Goal: Task Accomplishment & Management: Manage account settings

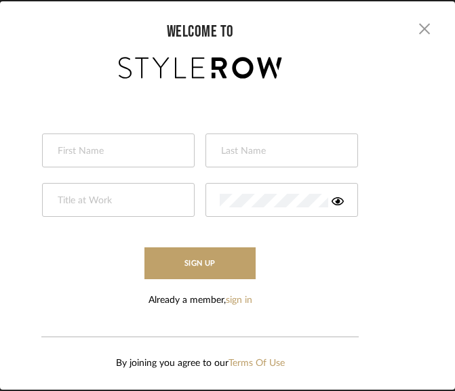
click at [109, 145] on input "text" at bounding box center [116, 152] width 121 height 14
click at [90, 145] on input "text" at bounding box center [116, 152] width 121 height 14
type input "[PERSON_NAME]"
type input "Designer"
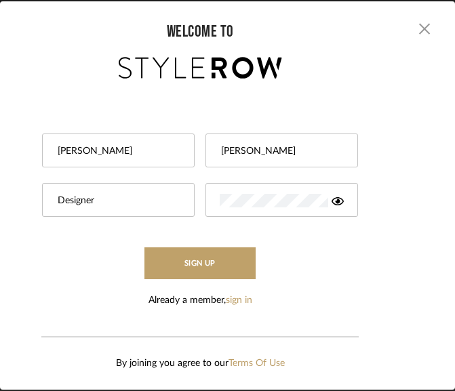
click at [145, 248] on button "Sign Up" at bounding box center [200, 264] width 111 height 32
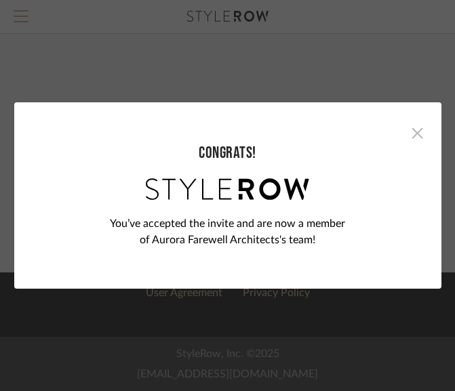
click at [411, 134] on span "button" at bounding box center [417, 132] width 27 height 27
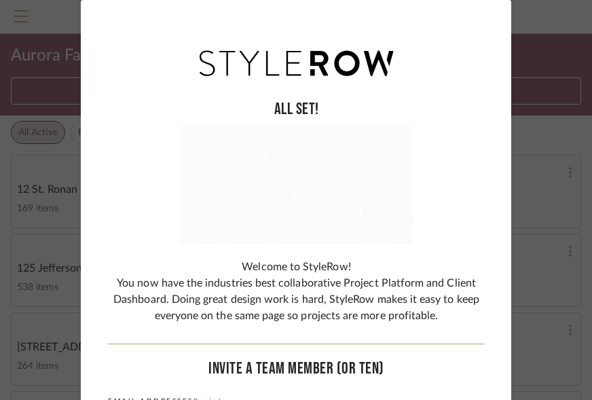
click at [47, 204] on div "ALL SET! Welcome to StyleRow! You now have the industries best collaborative Pr…" at bounding box center [296, 200] width 592 height 400
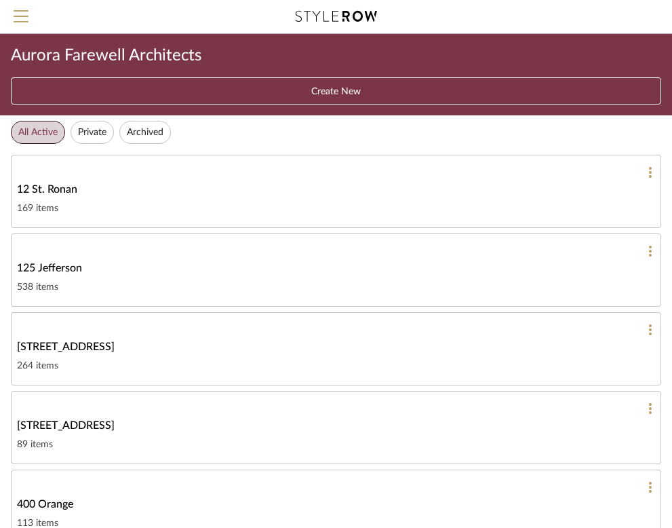
click at [58, 189] on span "12 St. Ronan" at bounding box center [47, 189] width 60 height 16
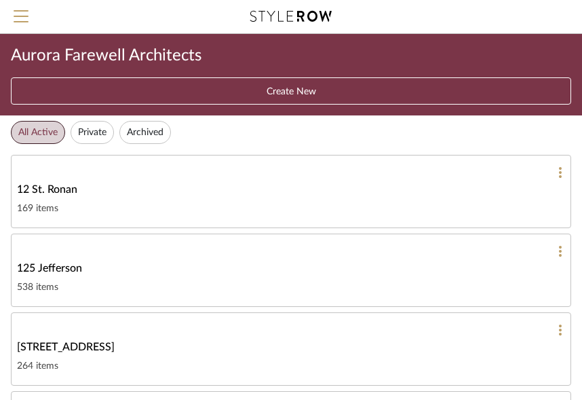
click at [145, 96] on button "Create New" at bounding box center [291, 90] width 560 height 27
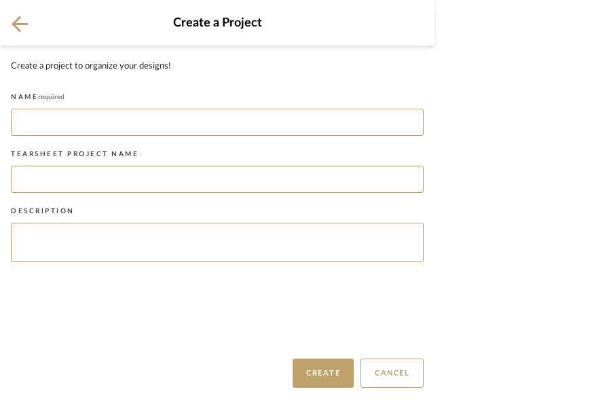
click at [23, 24] on icon at bounding box center [20, 24] width 16 height 16
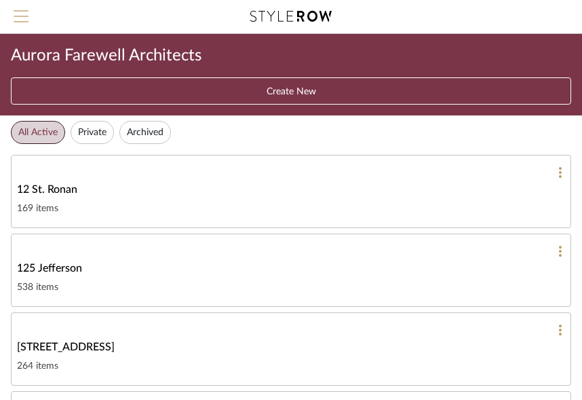
click at [19, 12] on span "Menu" at bounding box center [21, 10] width 15 height 1
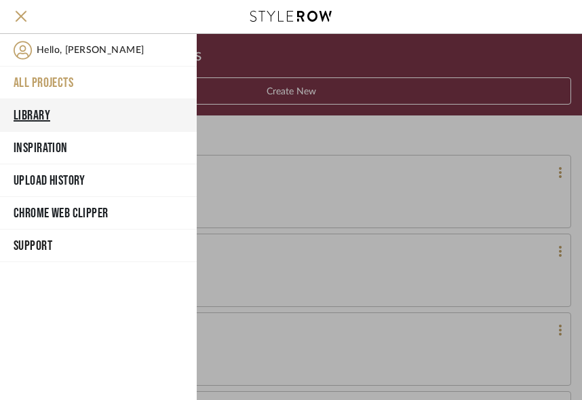
click at [34, 111] on button "Library" at bounding box center [98, 115] width 197 height 33
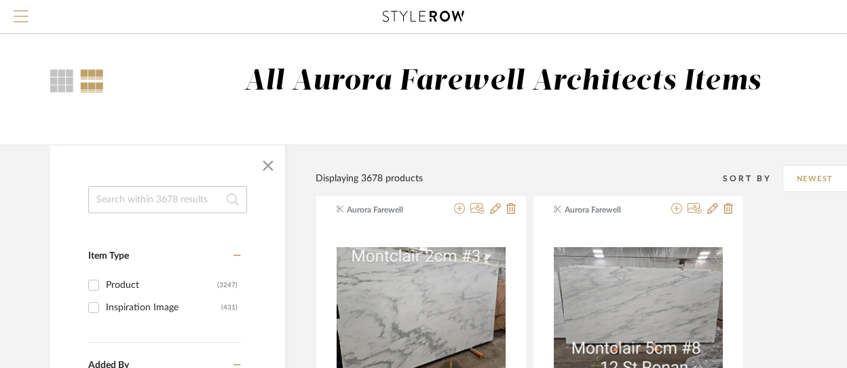
click at [24, 20] on span "Menu" at bounding box center [21, 20] width 15 height 20
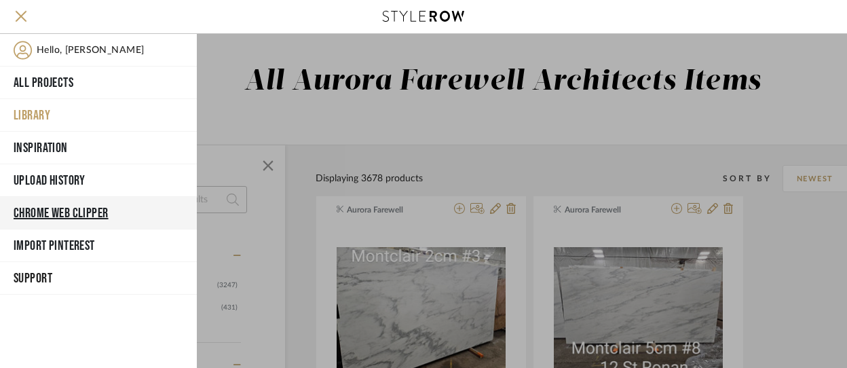
click at [47, 206] on button "Chrome Web Clipper" at bounding box center [98, 213] width 197 height 33
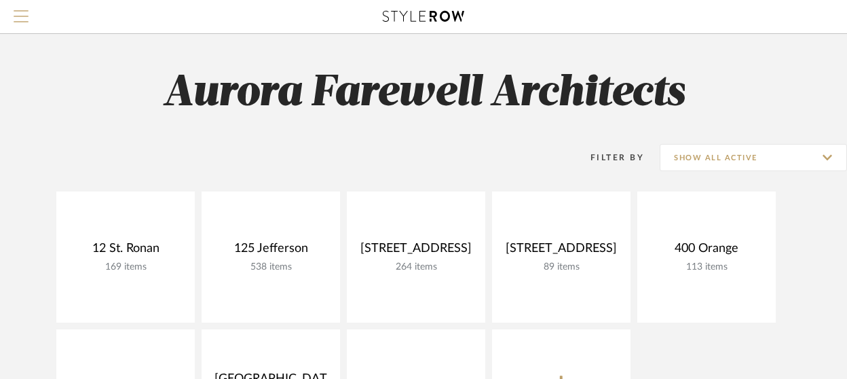
click at [28, 17] on span "Menu" at bounding box center [21, 20] width 15 height 20
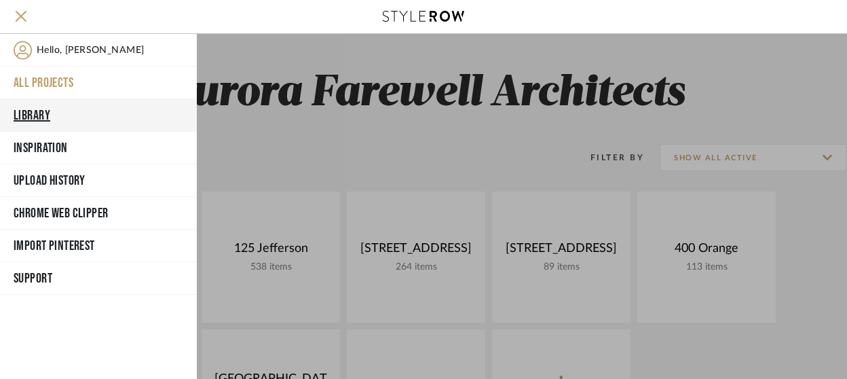
click at [43, 113] on button "Library" at bounding box center [98, 115] width 197 height 33
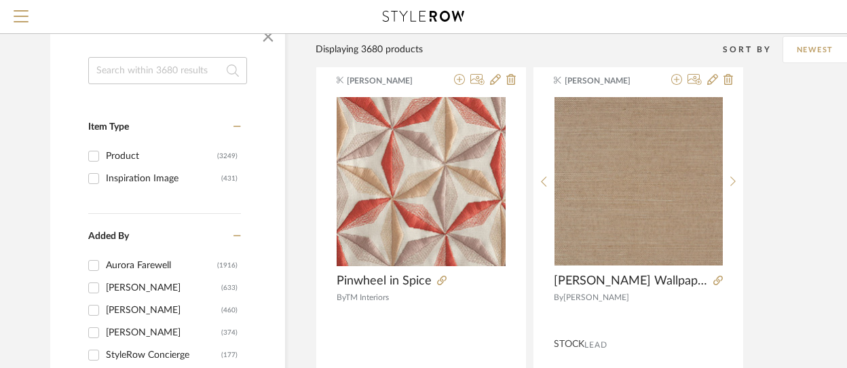
scroll to position [106, 0]
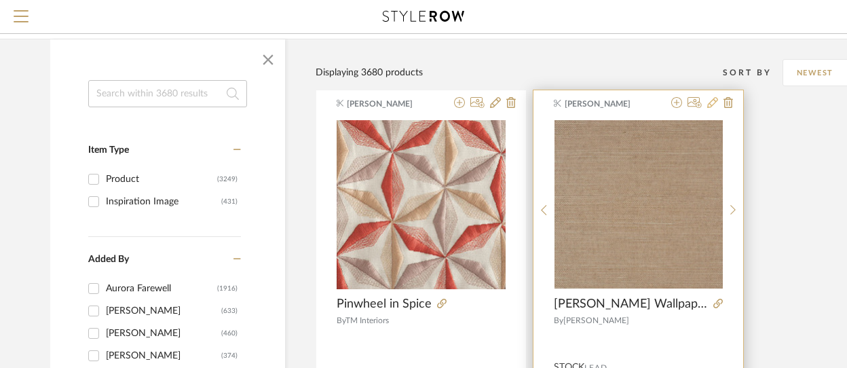
click at [710, 103] on icon at bounding box center [712, 102] width 11 height 11
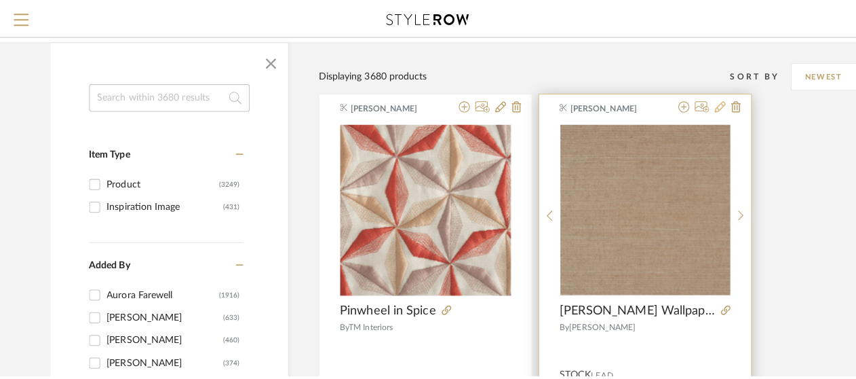
scroll to position [0, 0]
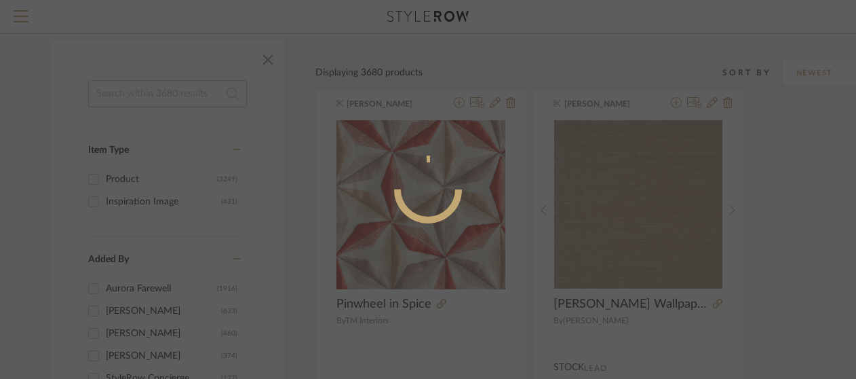
radio input "true"
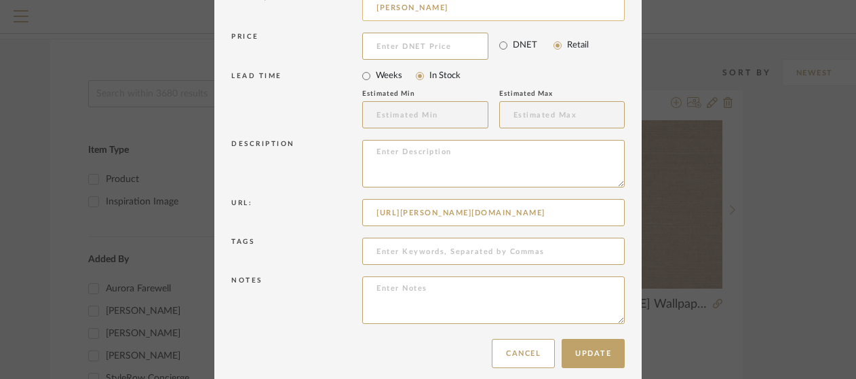
scroll to position [240, 0]
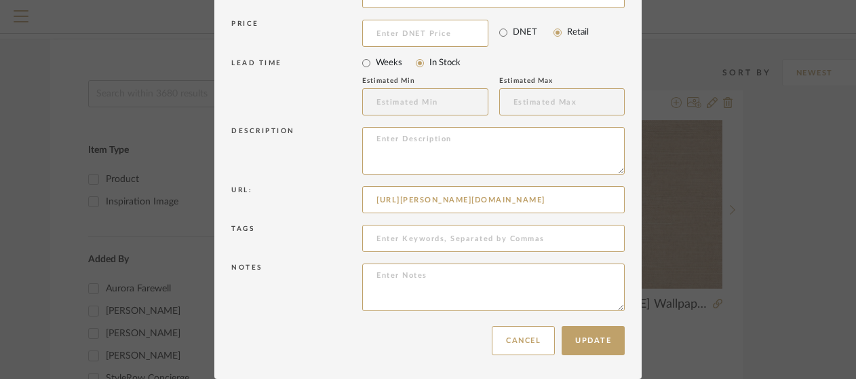
click at [757, 216] on div "Edit Item × Item Type required Product Inspiration Image Site Photo or PDF Uplo…" at bounding box center [428, 189] width 856 height 379
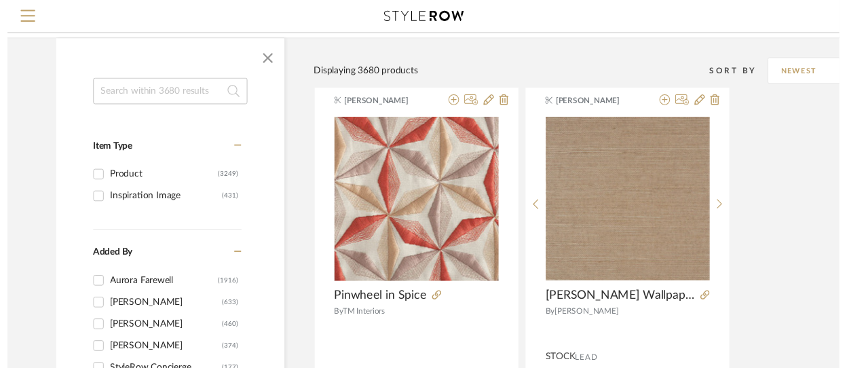
scroll to position [106, 0]
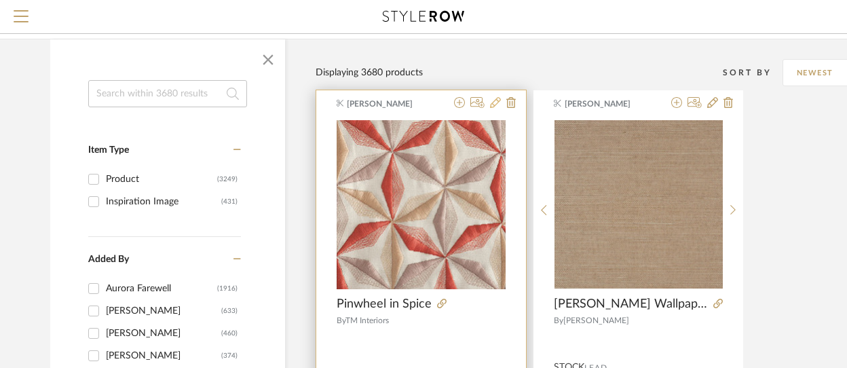
click at [495, 100] on icon at bounding box center [495, 102] width 11 height 11
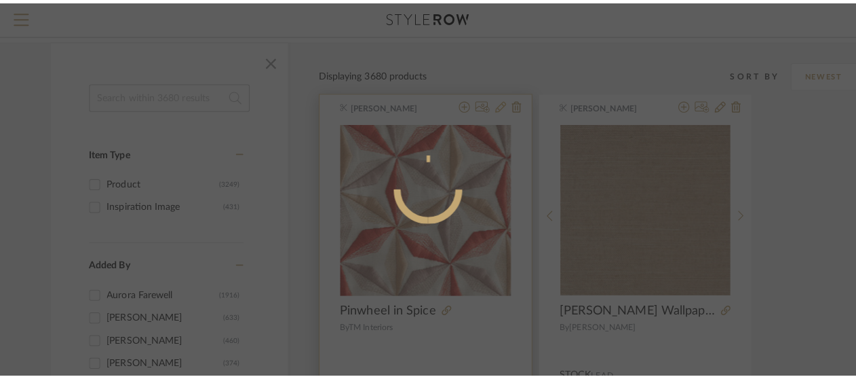
scroll to position [0, 0]
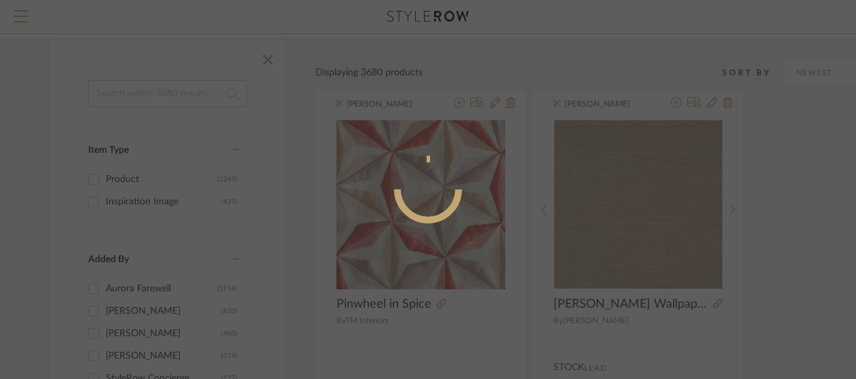
radio input "true"
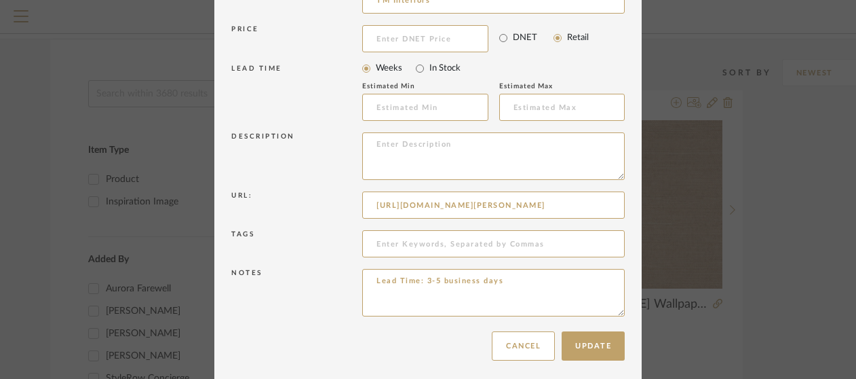
scroll to position [240, 0]
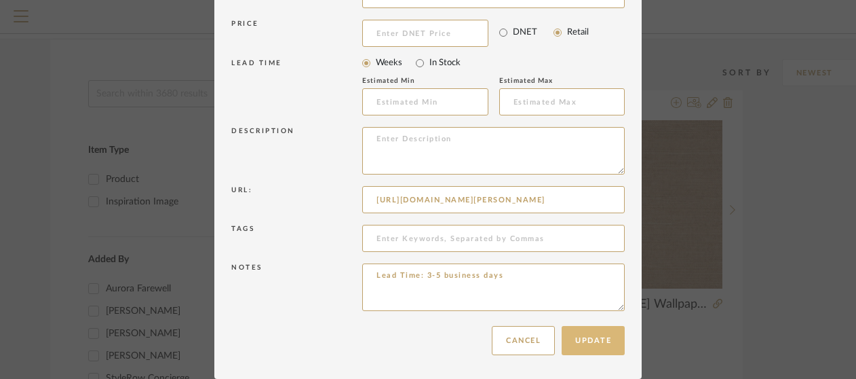
click at [581, 337] on button "Update" at bounding box center [593, 340] width 63 height 29
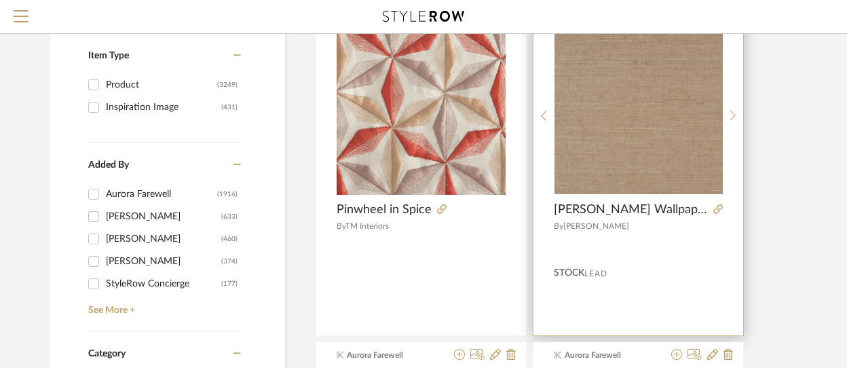
scroll to position [0, 0]
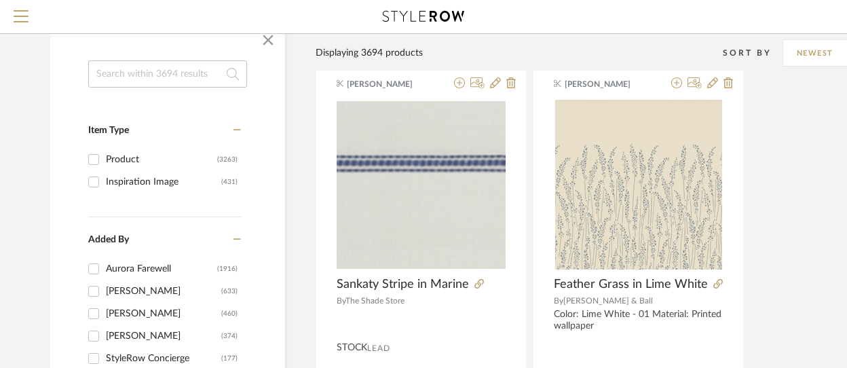
scroll to position [110, 0]
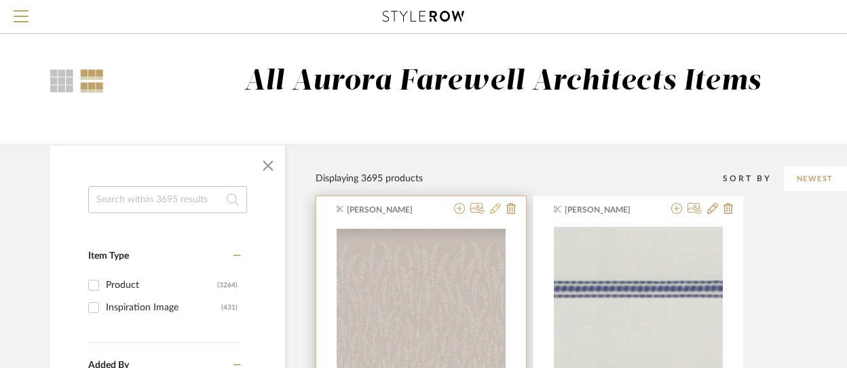
click at [495, 210] on icon at bounding box center [495, 208] width 11 height 11
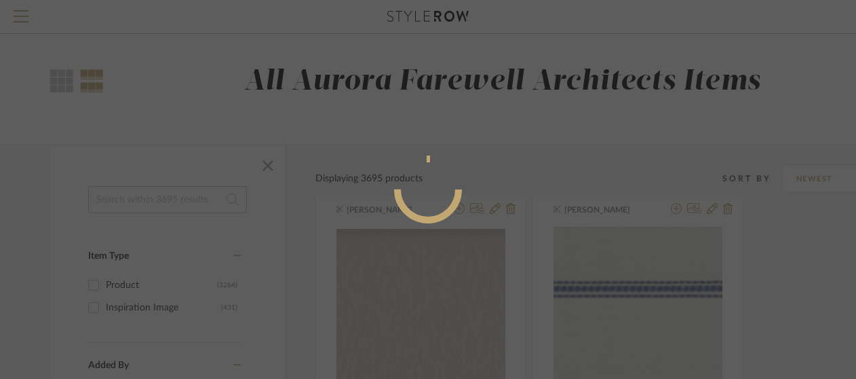
radio input "true"
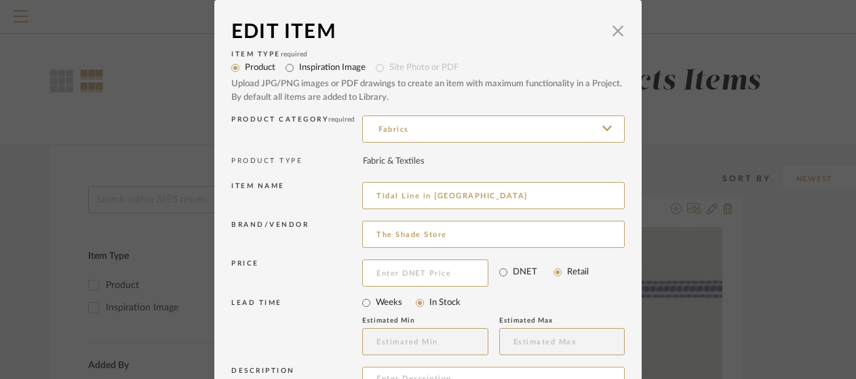
click at [259, 84] on div "Upload JPG/PNG images or PDF drawings to create an item with maximum functional…" at bounding box center [428, 90] width 394 height 26
click at [243, 83] on div "Upload JPG/PNG images or PDF drawings to create an item with maximum functional…" at bounding box center [428, 90] width 394 height 26
click at [389, 66] on mat-radio-group "Product Inspiration Image Site Photo or PDF Upload JPG/PNG images or PDF drawin…" at bounding box center [428, 80] width 394 height 45
click at [256, 62] on label "Product" at bounding box center [260, 68] width 31 height 14
click at [245, 62] on input "Product" at bounding box center [235, 67] width 19 height 19
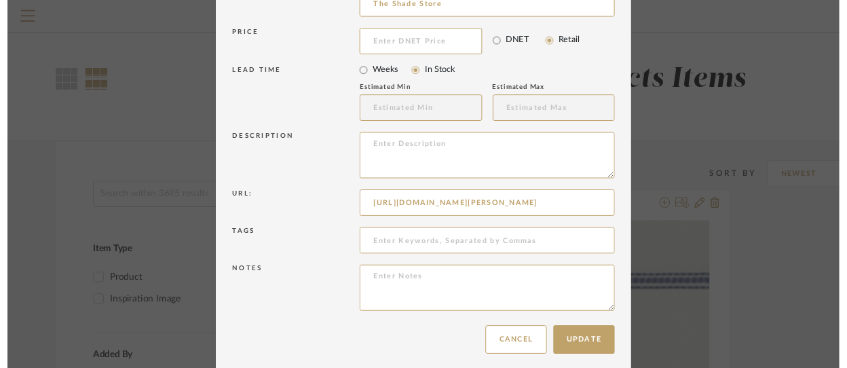
scroll to position [240, 0]
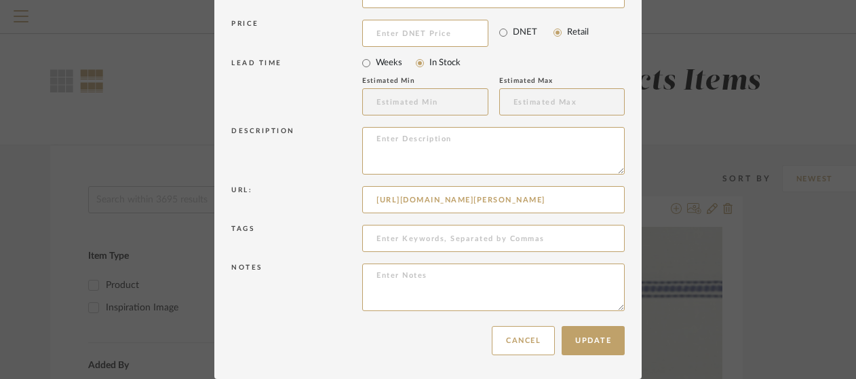
click at [753, 249] on div "Edit Item × Item Type required Product Inspiration Image Site Photo or PDF Uplo…" at bounding box center [428, 189] width 856 height 379
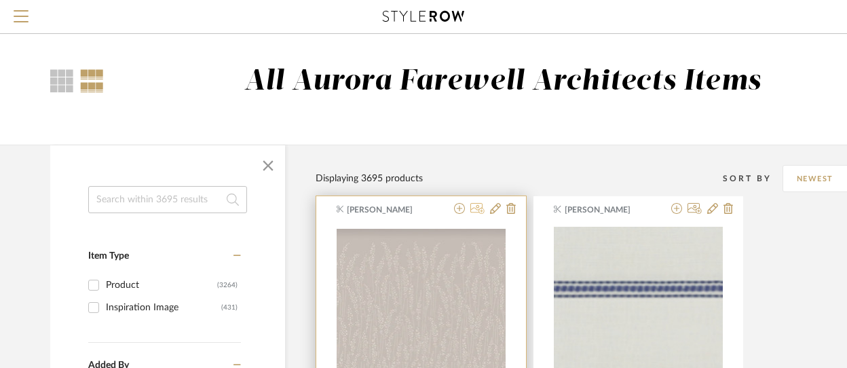
click at [475, 212] on icon at bounding box center [477, 208] width 14 height 11
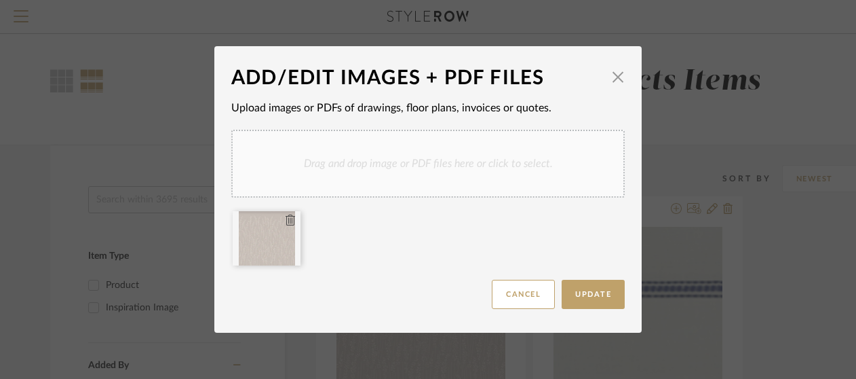
click at [287, 221] on icon at bounding box center [290, 219] width 9 height 11
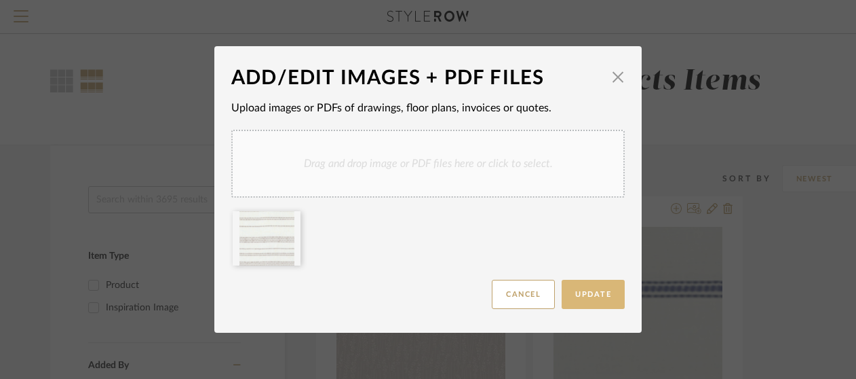
click at [592, 296] on span "Update" at bounding box center [593, 293] width 36 height 7
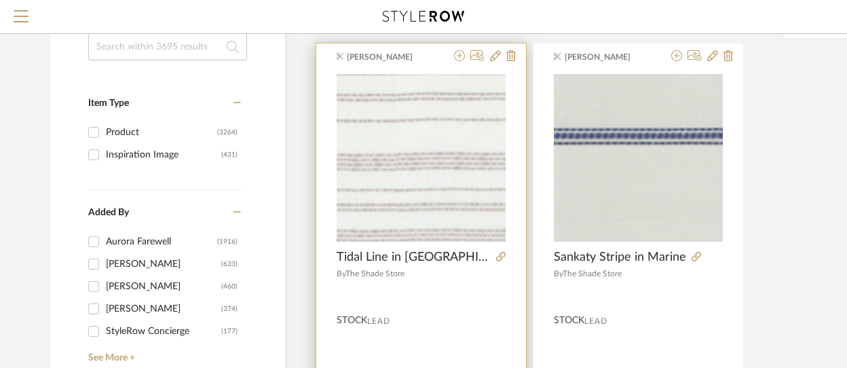
scroll to position [134, 0]
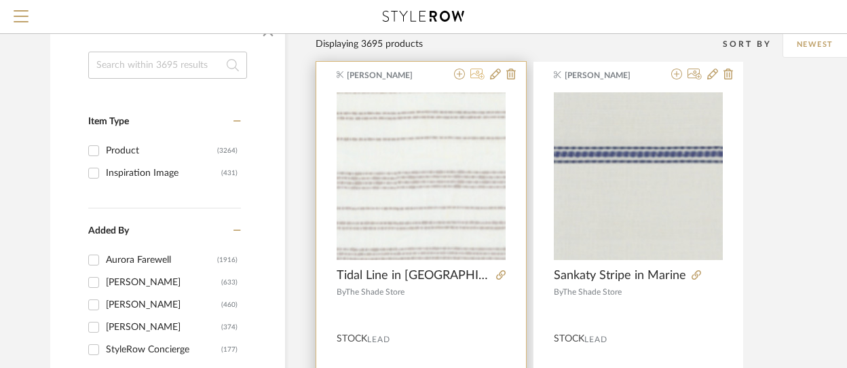
click at [477, 77] on icon at bounding box center [477, 74] width 14 height 11
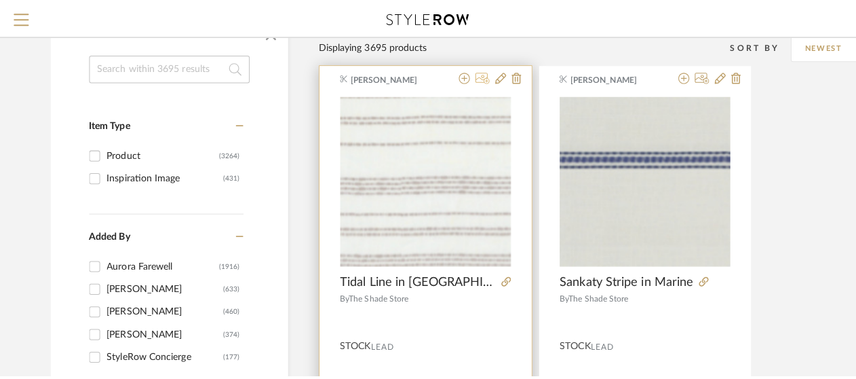
scroll to position [0, 0]
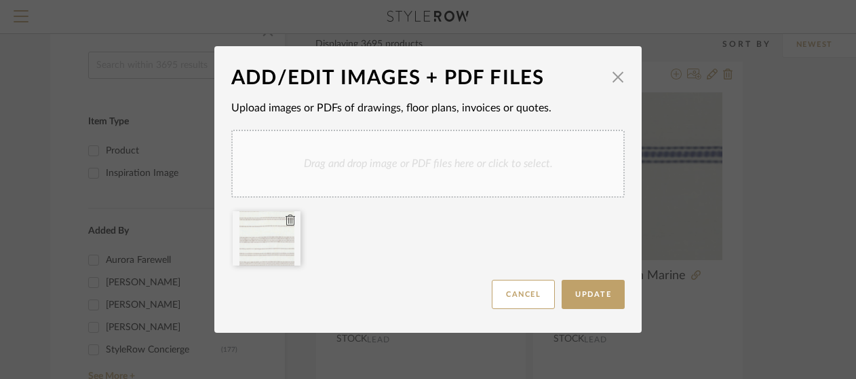
click at [286, 220] on icon at bounding box center [290, 219] width 9 height 11
click at [588, 294] on span "Update" at bounding box center [593, 293] width 36 height 7
